Goal: Task Accomplishment & Management: Use online tool/utility

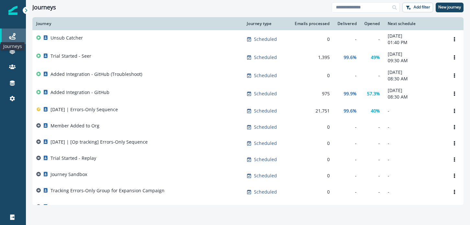
click at [13, 37] on icon at bounding box center [12, 36] width 6 height 6
click at [443, 8] on p "New journey" at bounding box center [449, 7] width 23 height 5
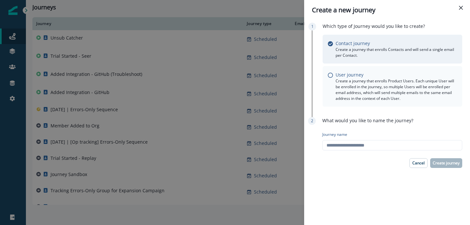
click at [345, 76] on p "User journey" at bounding box center [350, 74] width 28 height 7
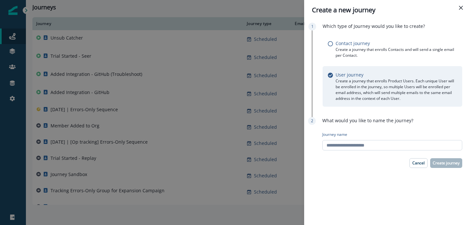
click at [358, 146] on input "Journey name" at bounding box center [392, 145] width 140 height 10
type input "**********"
click at [457, 164] on p "Create journey" at bounding box center [446, 163] width 27 height 5
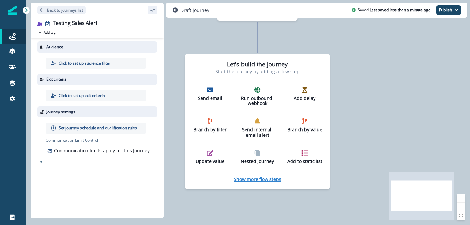
click at [269, 177] on p "Show more flow steps" at bounding box center [257, 179] width 47 height 6
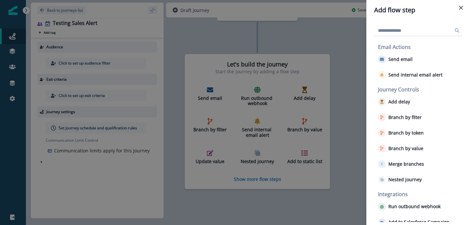
click at [101, 60] on div "Add flow step Email Actions Send email Send internal email alert Journey Contro…" at bounding box center [235, 112] width 470 height 225
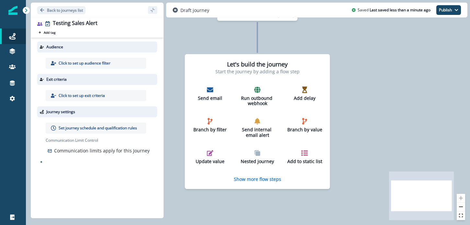
click at [97, 63] on p "Click to set up audience filter" at bounding box center [85, 63] width 52 height 6
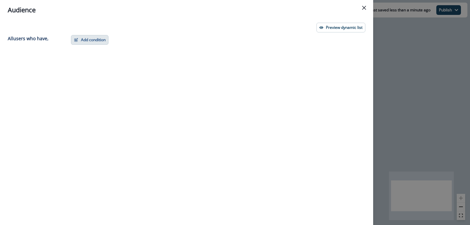
click at [94, 38] on button "Add condition" at bounding box center [90, 40] width 38 height 10
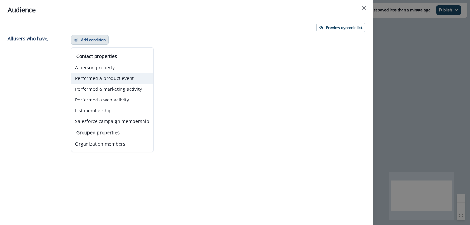
click at [102, 81] on button "Performed a product event" at bounding box center [112, 78] width 82 height 11
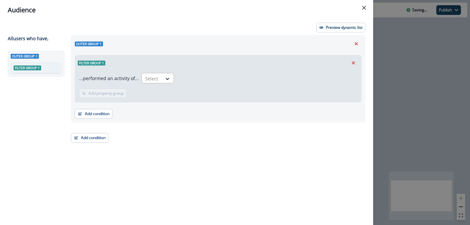
click at [159, 74] on div "Select" at bounding box center [152, 78] width 20 height 11
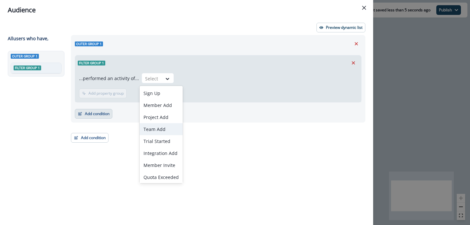
click at [89, 110] on button "Add condition" at bounding box center [94, 114] width 38 height 10
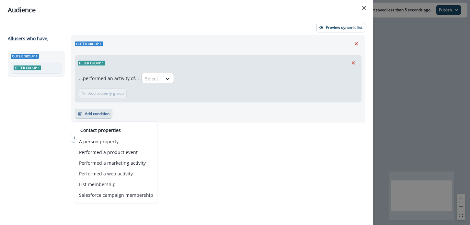
click at [145, 79] on input "text" at bounding box center [145, 78] width 1 height 7
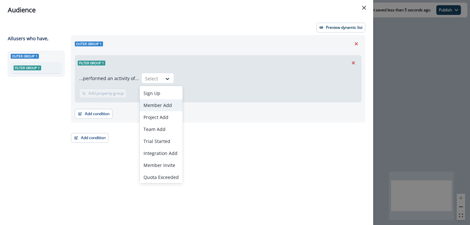
click at [166, 103] on div "Member Add" at bounding box center [161, 105] width 43 height 12
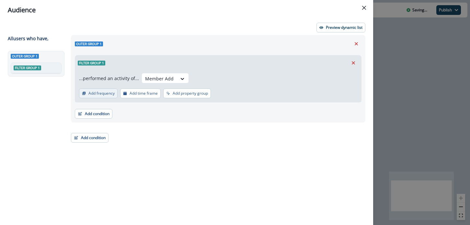
click at [111, 96] on p "Add frequency" at bounding box center [101, 93] width 26 height 5
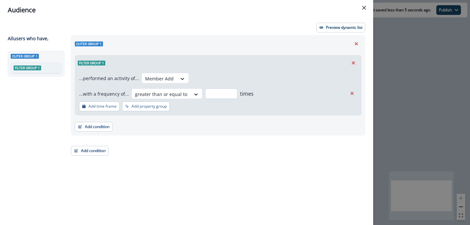
click at [221, 97] on input "number" at bounding box center [221, 93] width 32 height 10
type input "*"
click at [103, 105] on p "Add time frame" at bounding box center [102, 106] width 28 height 5
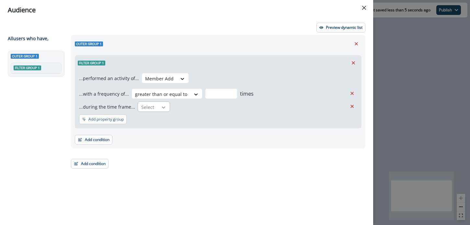
click at [161, 106] on icon at bounding box center [164, 107] width 6 height 6
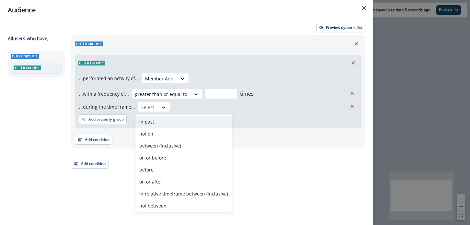
click at [162, 121] on div "in past" at bounding box center [183, 122] width 97 height 12
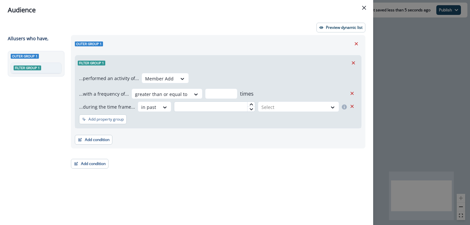
click at [190, 107] on input "text" at bounding box center [214, 106] width 81 height 10
type input "**"
click at [277, 105] on div at bounding box center [293, 107] width 63 height 8
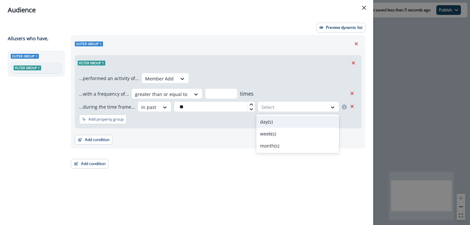
click at [278, 119] on div "day(s)" at bounding box center [297, 122] width 83 height 12
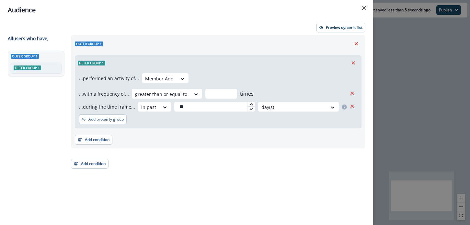
click at [239, 123] on div "...performed an activity of... Member Add ...with a frequency of... greater tha…" at bounding box center [218, 99] width 286 height 58
click at [393, 59] on div "Audience Preview dynamic list All user s who have, Outer group 1 Filter group 1…" at bounding box center [235, 112] width 470 height 225
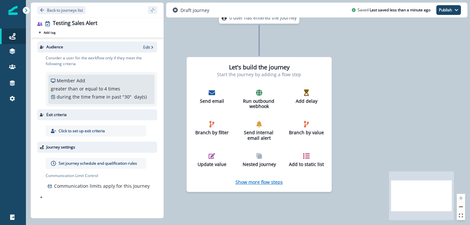
click at [250, 180] on p "Show more flow steps" at bounding box center [259, 182] width 47 height 6
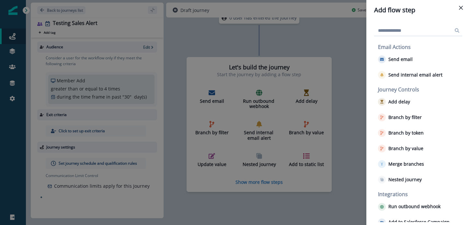
click at [220, 42] on div "Add flow step Email Actions Send email Send internal email alert Journey Contro…" at bounding box center [235, 112] width 470 height 225
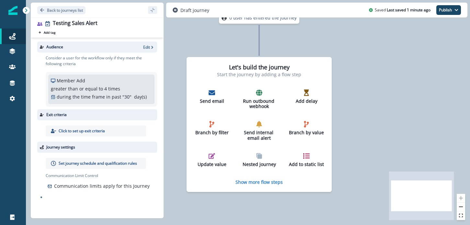
click at [119, 91] on div "greater than or equal to 4 times" at bounding box center [101, 88] width 101 height 7
click at [146, 46] on p "Edit" at bounding box center [146, 47] width 7 height 6
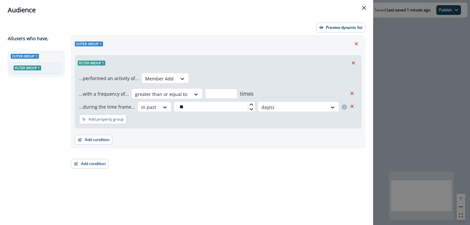
click at [214, 96] on input "*" at bounding box center [221, 93] width 32 height 10
type input "*"
click at [236, 77] on div "...performed an activity of... Member Add ...with a frequency of... greater tha…" at bounding box center [218, 92] width 278 height 39
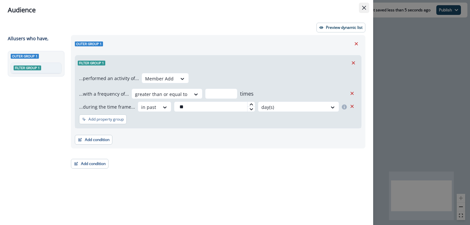
click at [360, 7] on button "Close" at bounding box center [364, 8] width 10 height 10
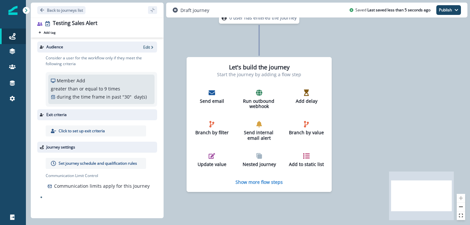
click at [111, 164] on p "Set journey schedule and qualification rules" at bounding box center [98, 163] width 78 height 6
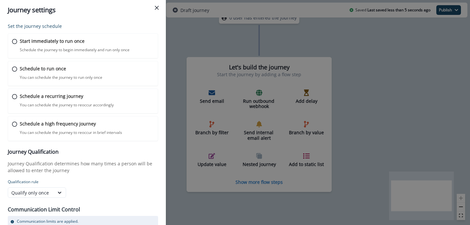
scroll to position [3, 0]
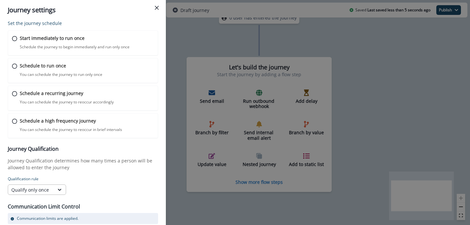
click at [52, 185] on div "Qualify only once" at bounding box center [37, 189] width 58 height 10
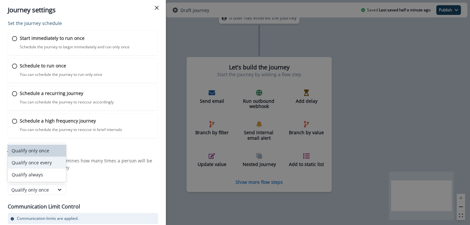
click at [47, 168] on div "Qualify once every" at bounding box center [37, 163] width 58 height 12
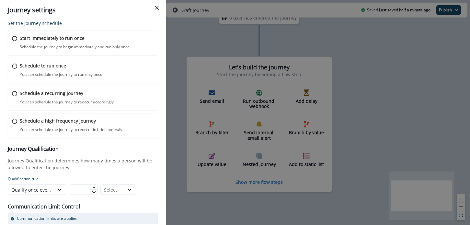
click at [92, 186] on icon at bounding box center [94, 187] width 4 height 4
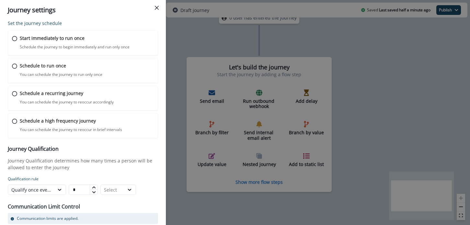
click at [92, 186] on icon at bounding box center [94, 187] width 4 height 4
click at [95, 187] on icon at bounding box center [94, 187] width 4 height 4
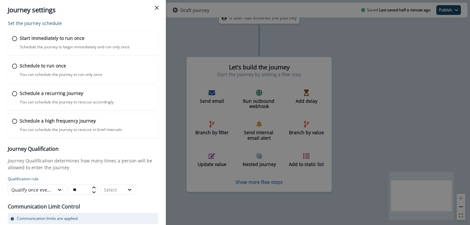
click at [95, 187] on icon at bounding box center [94, 187] width 4 height 4
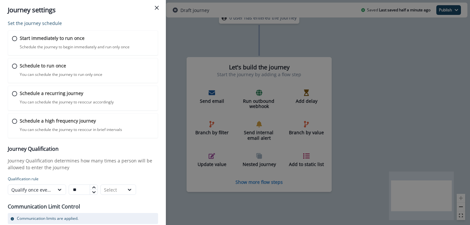
click at [95, 187] on icon at bounding box center [94, 187] width 4 height 4
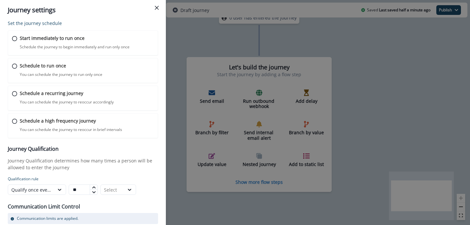
click at [95, 187] on icon at bounding box center [94, 187] width 4 height 4
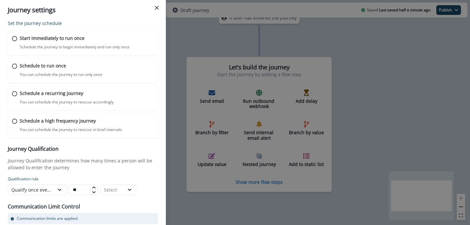
click at [95, 187] on icon at bounding box center [94, 187] width 4 height 4
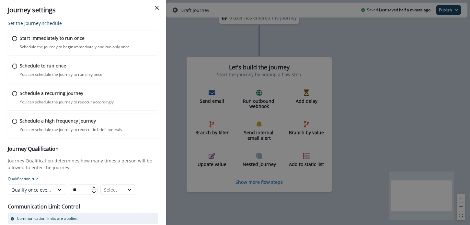
type input "**"
click at [122, 188] on div "Select" at bounding box center [112, 190] width 23 height 8
click at [112, 153] on div "Days" at bounding box center [118, 151] width 36 height 12
click at [119, 201] on div "Communication Limit Control Communication limits are applied. Ignore Communicat…" at bounding box center [83, 217] width 150 height 40
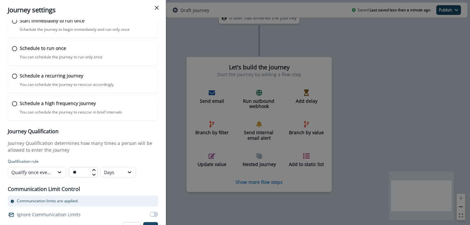
scroll to position [26, 0]
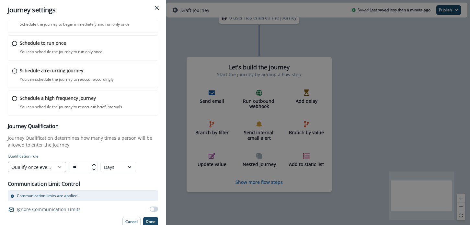
click at [55, 167] on div at bounding box center [59, 167] width 11 height 6
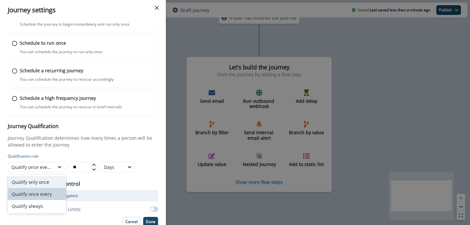
click at [60, 148] on div "Journey Qualification Journey Qualification determines how many times a person …" at bounding box center [83, 147] width 150 height 49
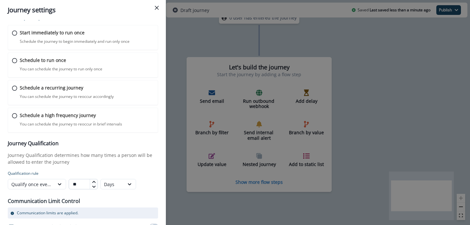
scroll to position [0, 0]
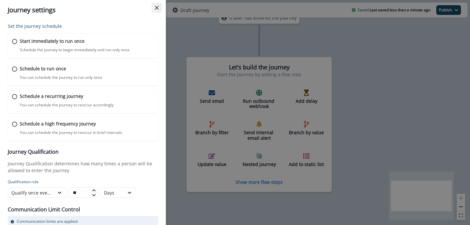
click at [153, 5] on button "Close" at bounding box center [157, 8] width 10 height 10
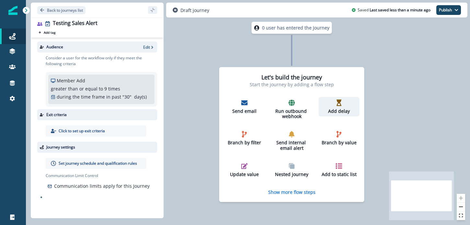
click at [344, 107] on div "Add delay" at bounding box center [339, 106] width 36 height 15
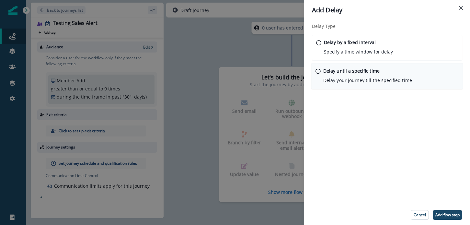
click at [357, 75] on div "Delay until a specific time Delay your journey till the specified time" at bounding box center [367, 75] width 89 height 16
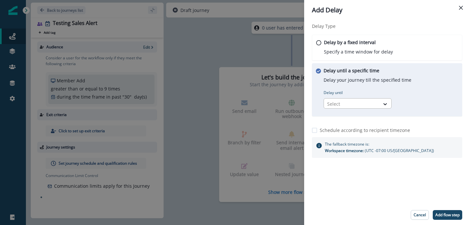
click at [378, 103] on div "Select" at bounding box center [352, 104] width 56 height 11
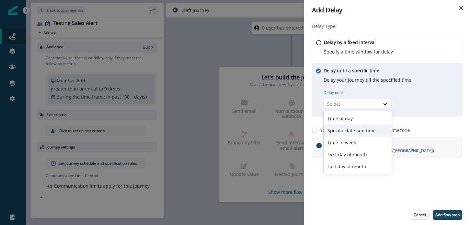
click at [367, 125] on div "Specific date and time" at bounding box center [358, 130] width 68 height 12
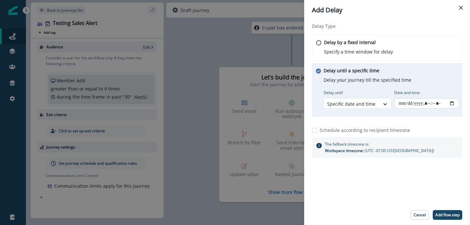
click at [431, 104] on input "Date and time" at bounding box center [426, 103] width 65 height 10
click at [458, 9] on button "Close" at bounding box center [461, 8] width 10 height 10
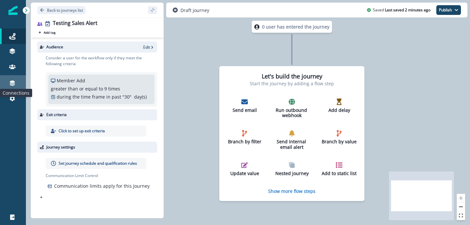
click at [14, 82] on icon at bounding box center [12, 83] width 5 height 5
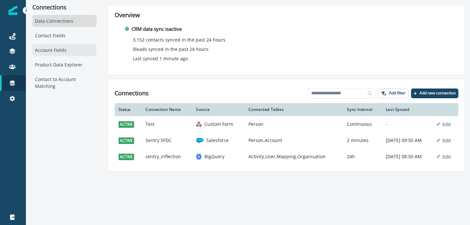
click at [63, 54] on div "Account Fields" at bounding box center [64, 50] width 64 height 12
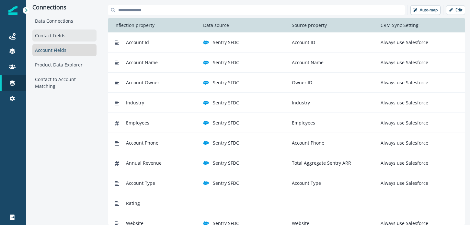
click at [55, 33] on div "Contact Fields" at bounding box center [64, 35] width 64 height 12
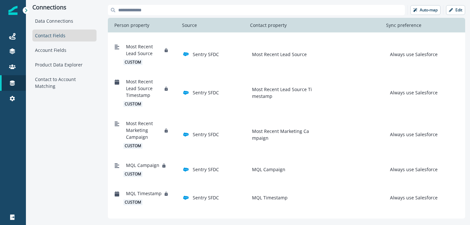
scroll to position [1101, 0]
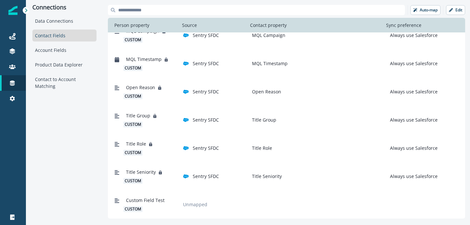
click at [72, 117] on div "Connections Data Connections Contact Fields Account Fields Product Data Explore…" at bounding box center [64, 111] width 77 height 223
click at [74, 140] on div "Connections Data Connections Contact Fields Account Fields Product Data Explore…" at bounding box center [64, 111] width 77 height 223
click at [97, 12] on div "Connections Data Connections Contact Fields Account Fields Product Data Explore…" at bounding box center [64, 111] width 77 height 223
